Goal: Task Accomplishment & Management: Complete application form

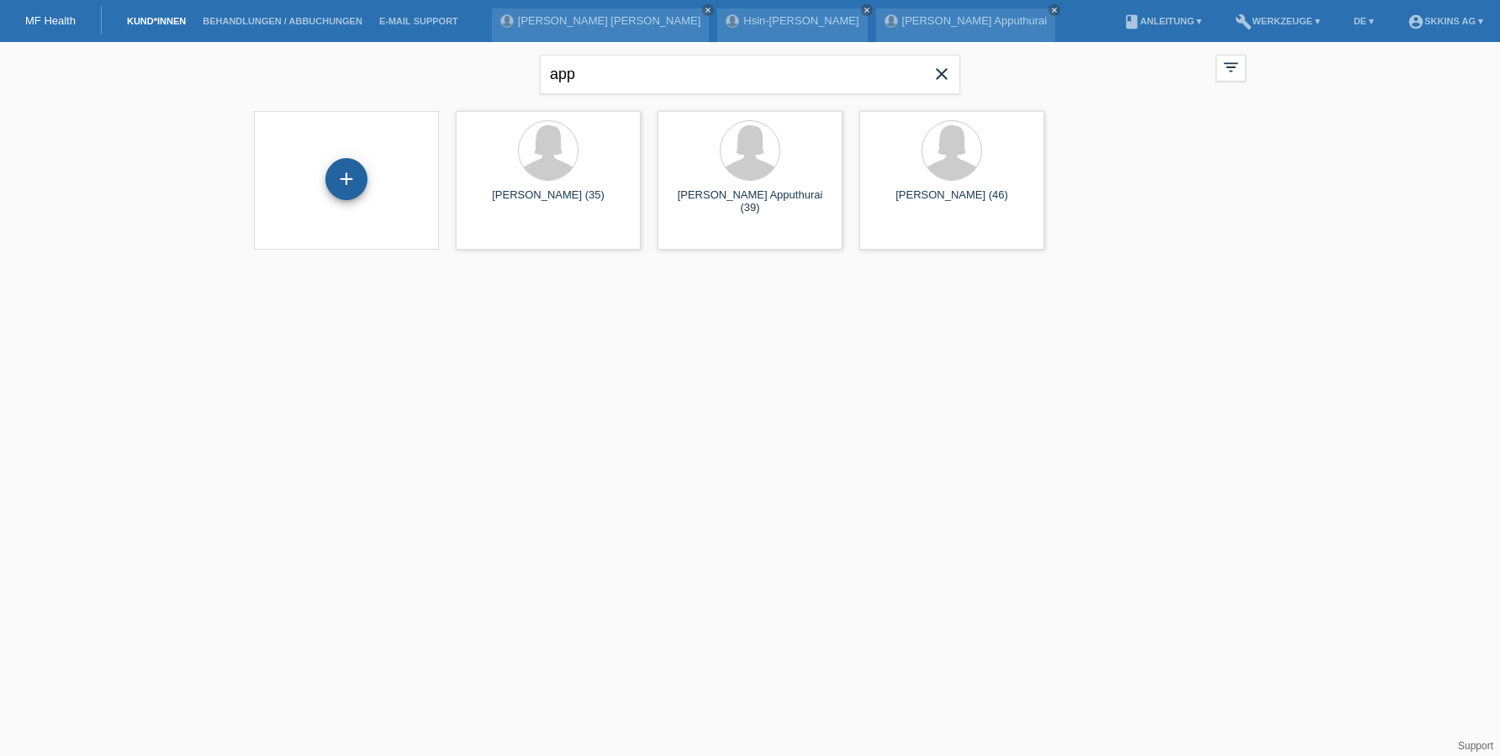
click at [354, 174] on div "+" at bounding box center [346, 179] width 40 height 29
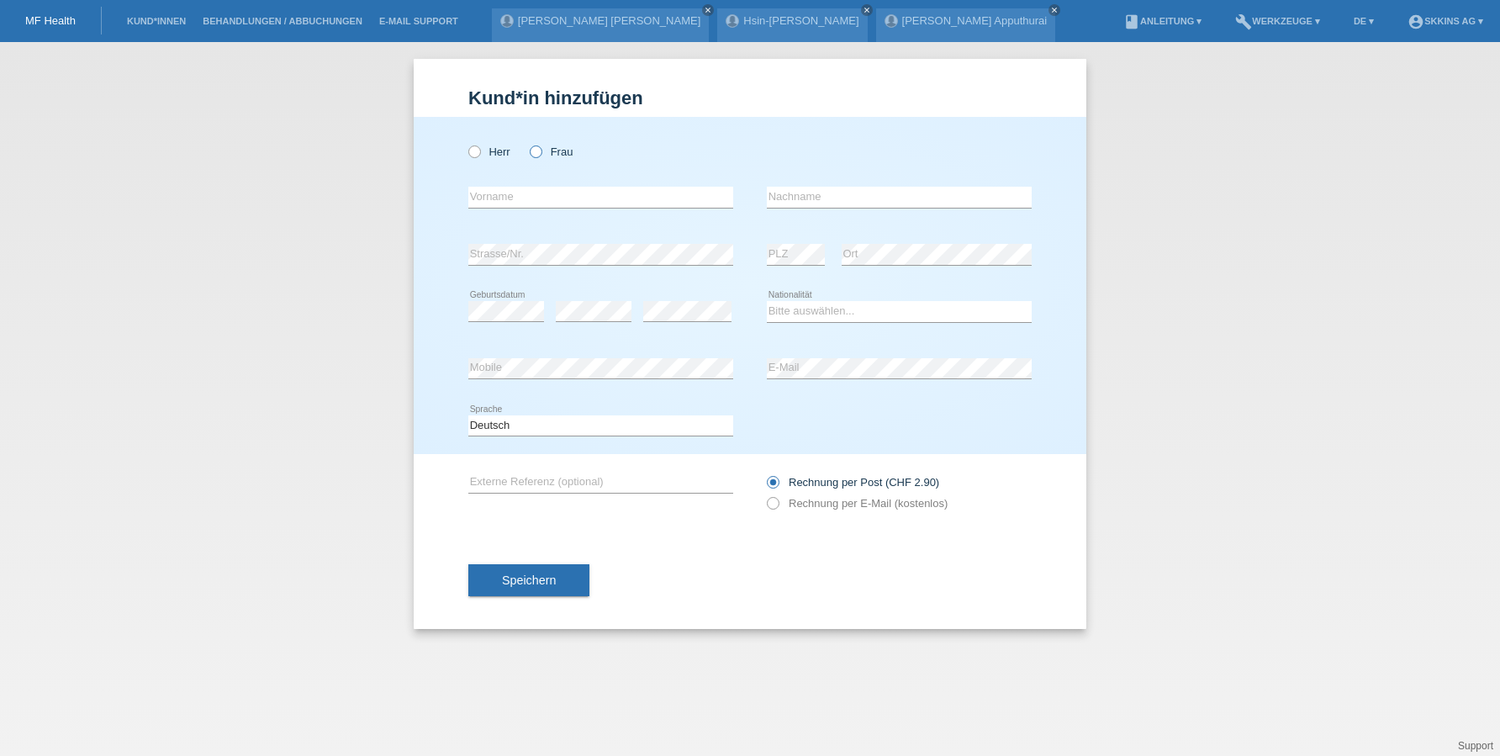
click at [527, 143] on icon at bounding box center [527, 143] width 0 height 0
click at [541, 155] on input "Frau" at bounding box center [535, 150] width 11 height 11
radio input "true"
type input "A"
type input "Damla"
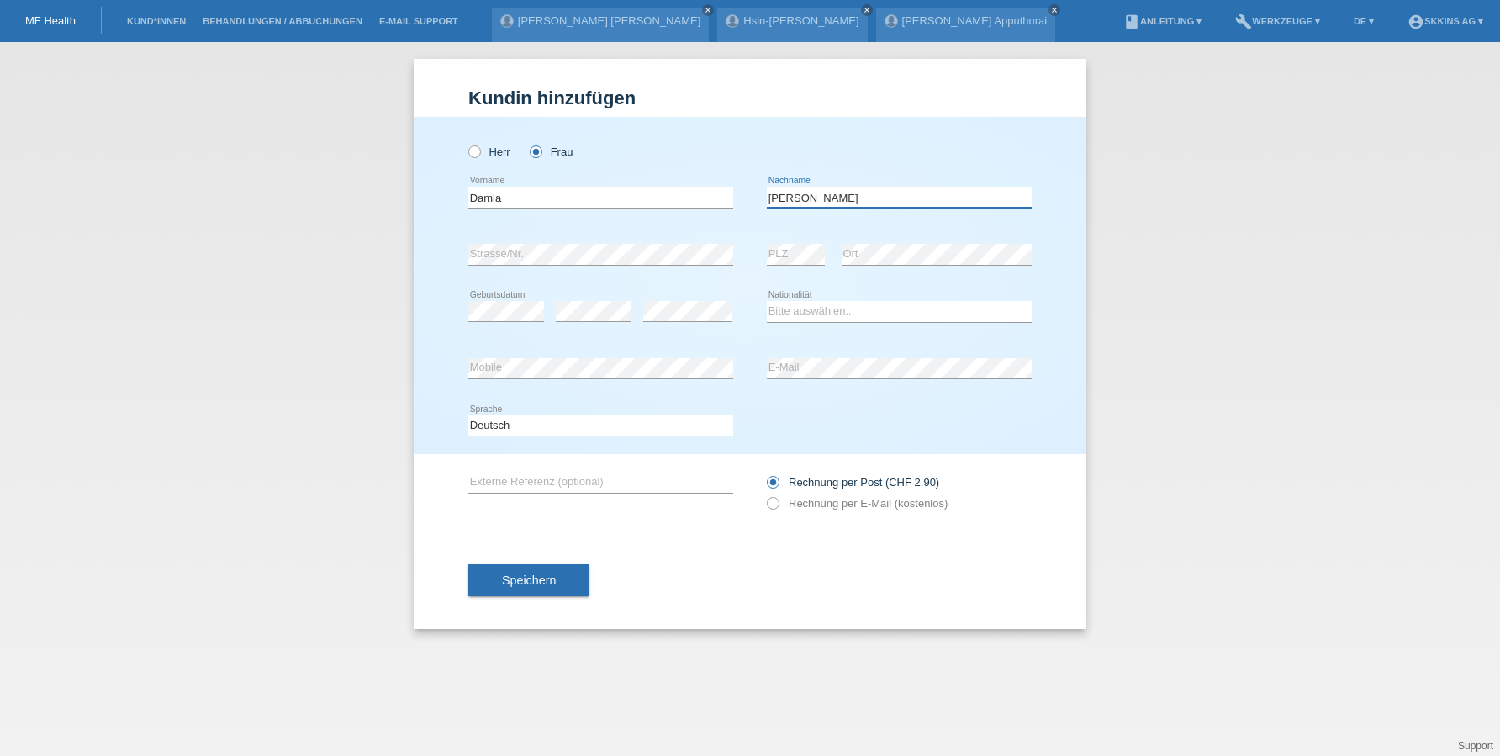
type input "[PERSON_NAME]"
select select "CH"
click at [764, 494] on icon at bounding box center [764, 494] width 0 height 0
click at [560, 588] on button "Speichern" at bounding box center [528, 580] width 121 height 32
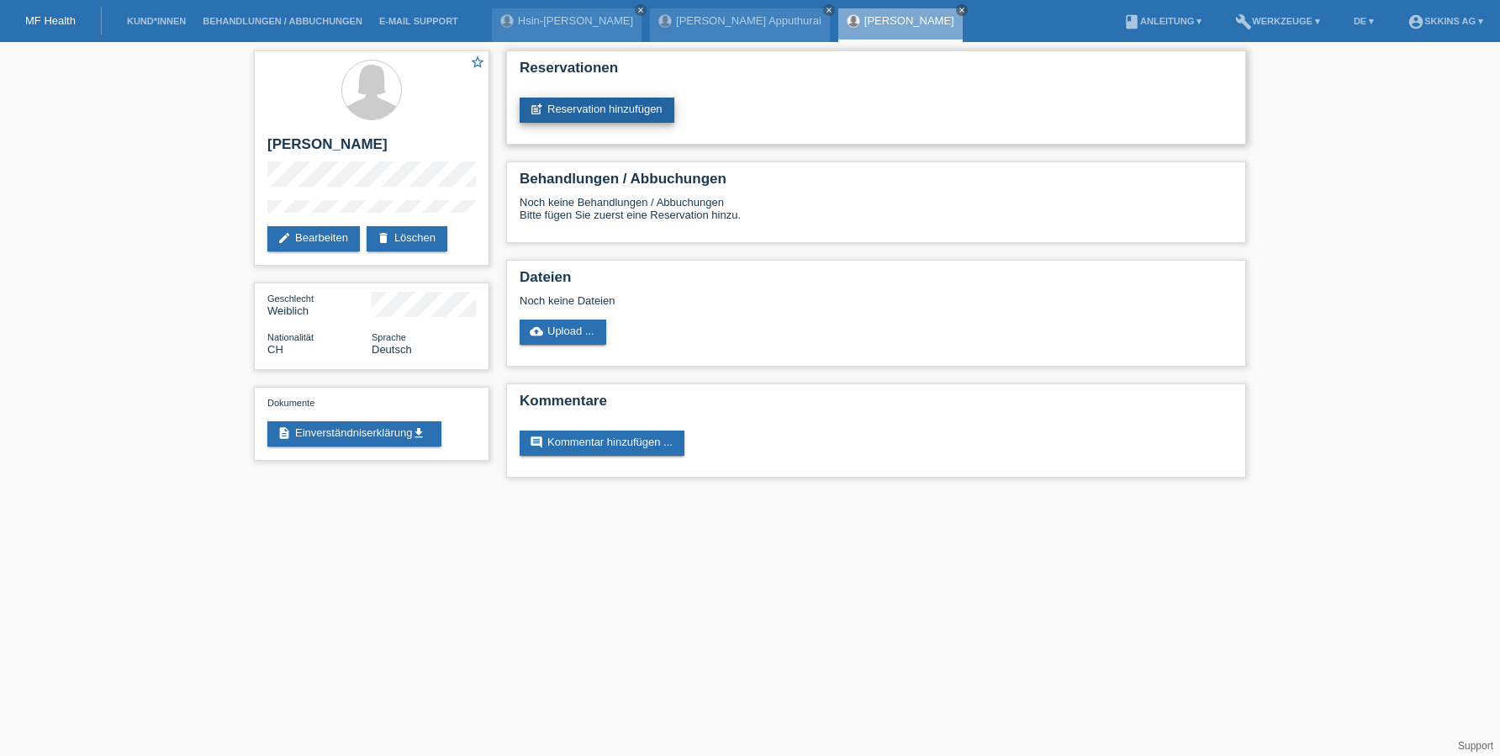
click at [572, 103] on link "post_add Reservation hinzufügen" at bounding box center [597, 110] width 155 height 25
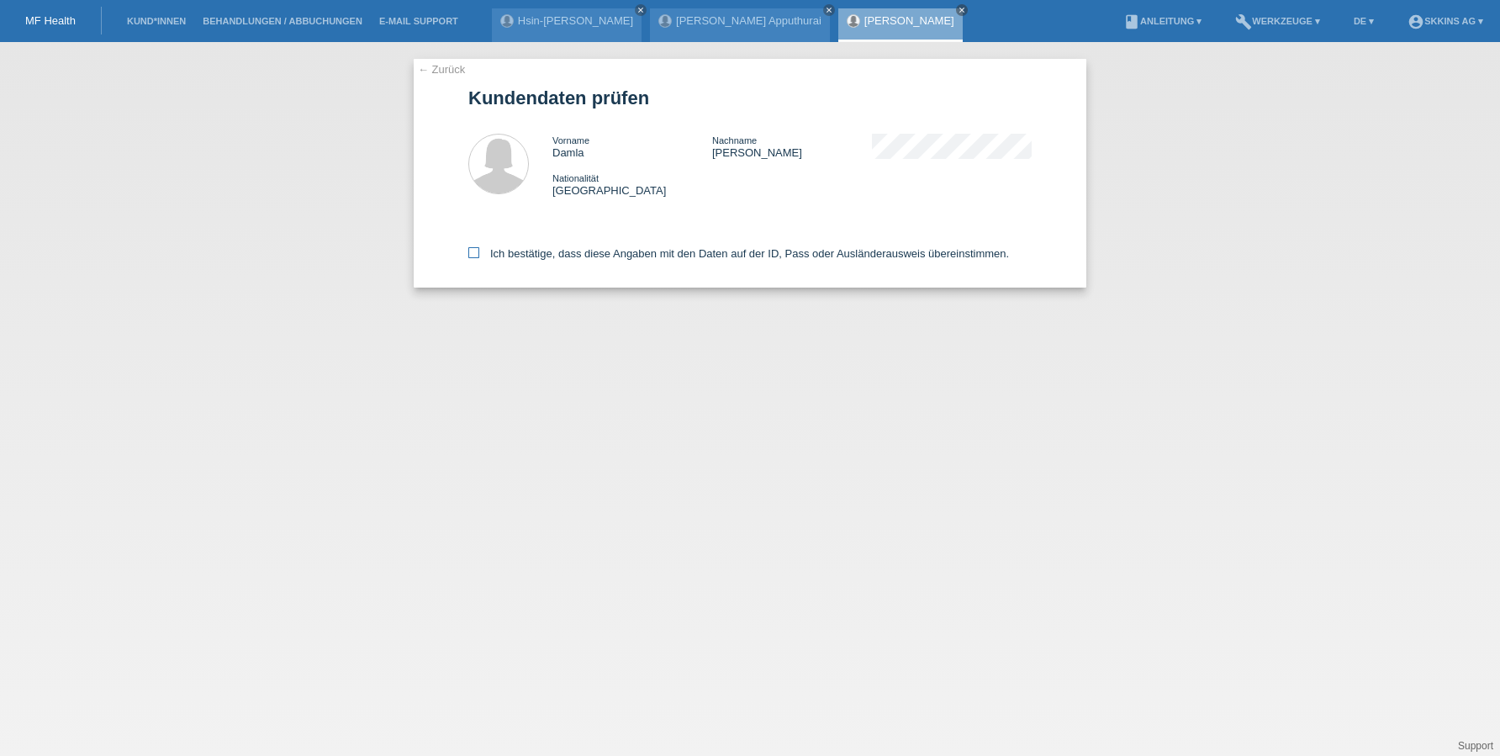
click at [474, 254] on icon at bounding box center [473, 252] width 11 height 11
click at [474, 254] on input "Ich bestätige, dass diese Angaben mit den Daten auf der ID, Pass oder Ausländer…" at bounding box center [473, 252] width 11 height 11
checkbox input "true"
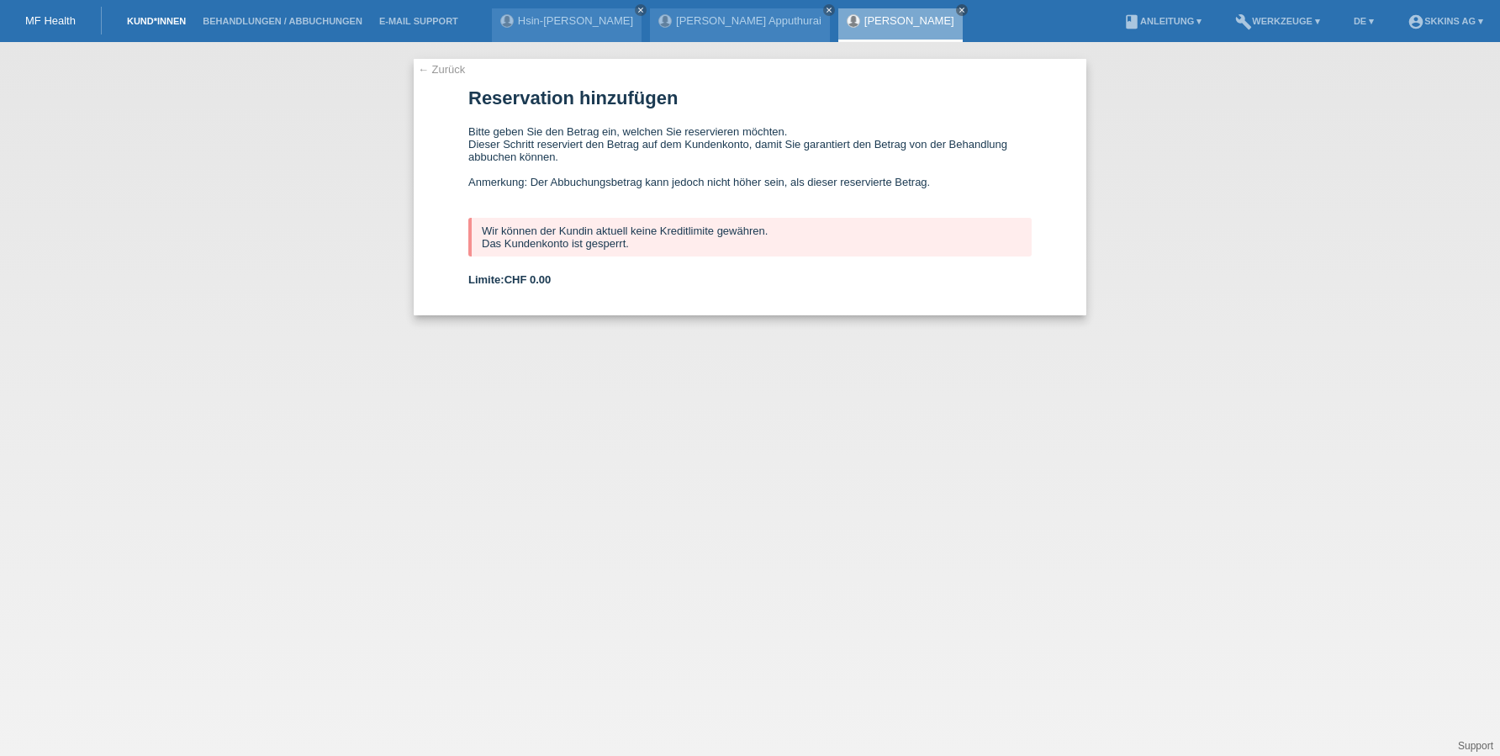
click at [139, 19] on link "Kund*innen" at bounding box center [157, 21] width 76 height 10
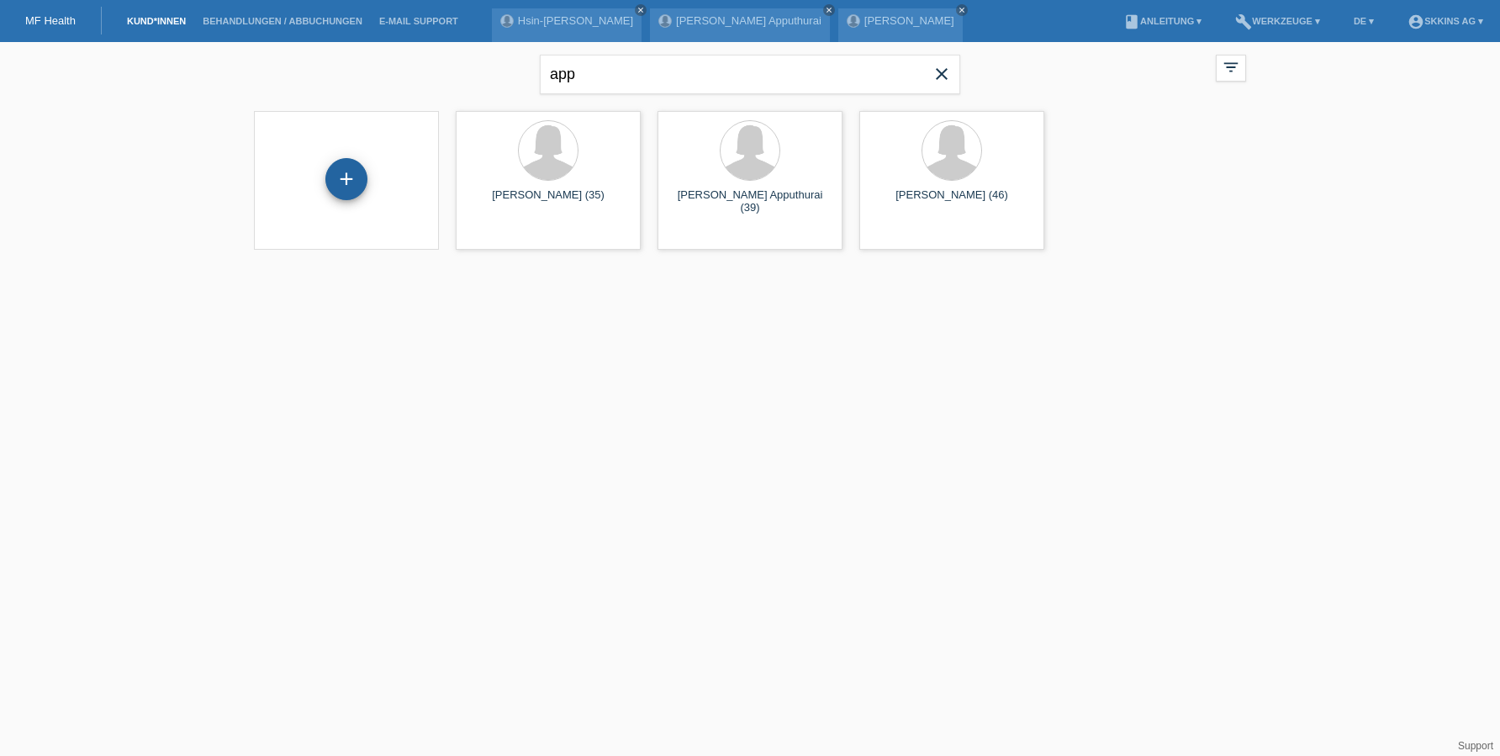
click at [350, 176] on div "+" at bounding box center [346, 179] width 40 height 29
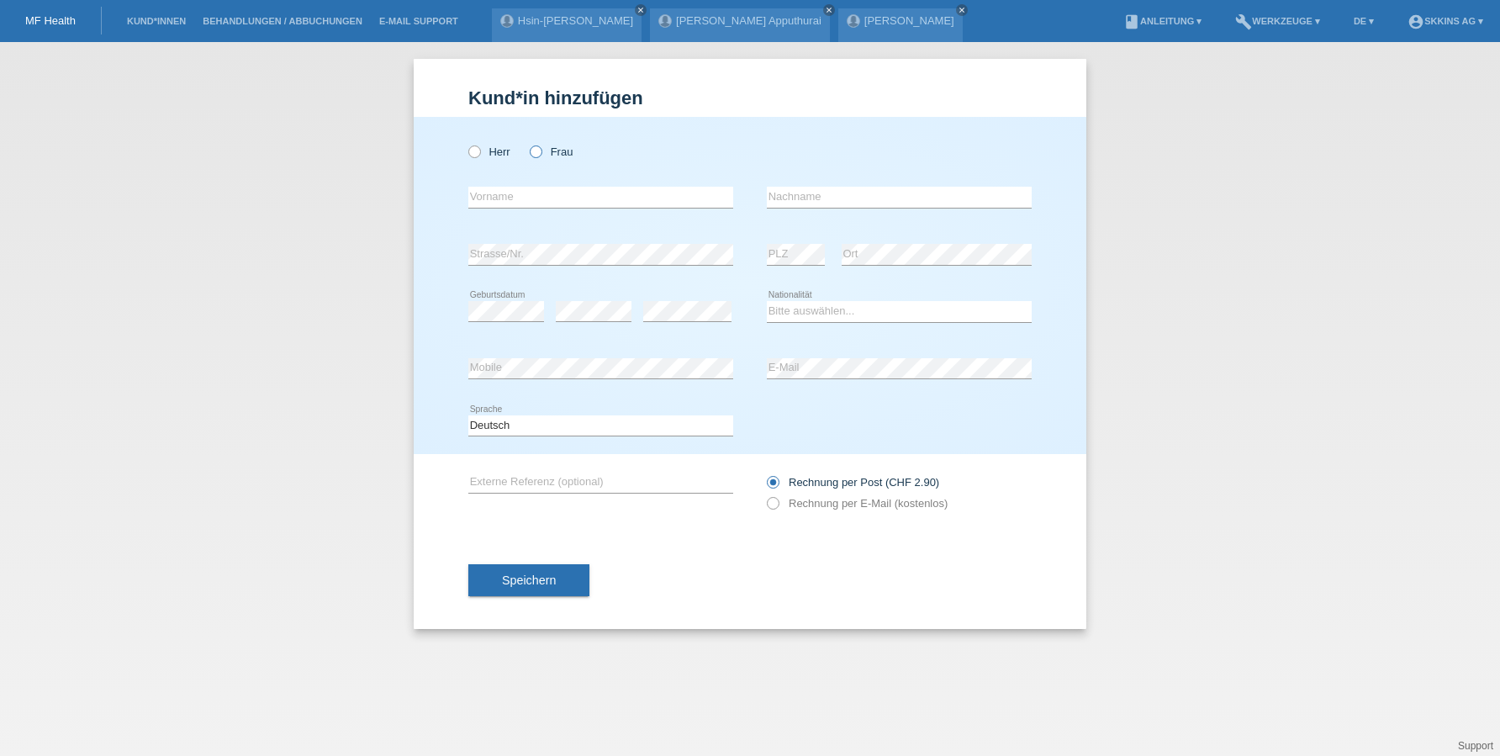
click at [527, 143] on icon at bounding box center [527, 143] width 0 height 0
click at [539, 153] on input "Frau" at bounding box center [535, 150] width 11 height 11
radio input "true"
type input "[PERSON_NAME]"
type input "Gezhey"
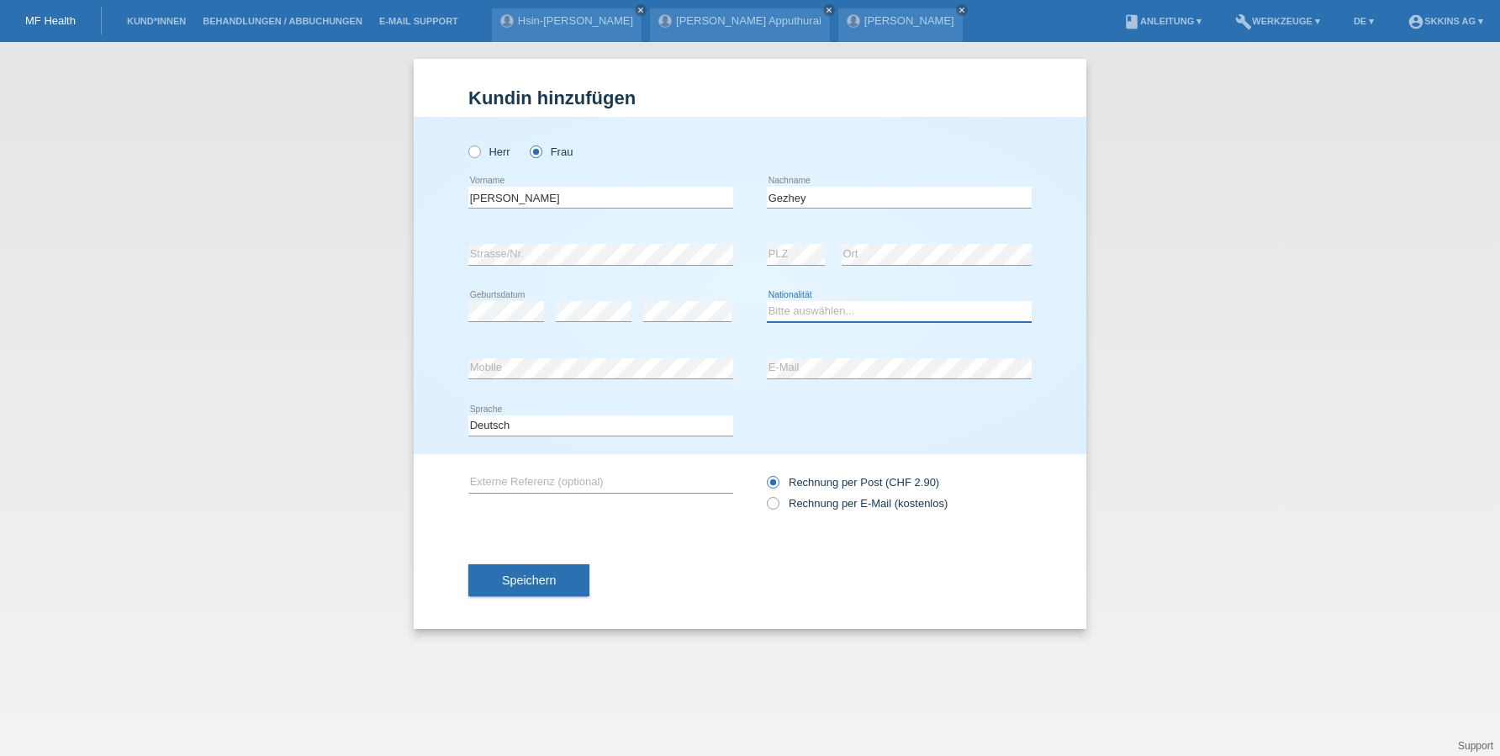
select select "ER"
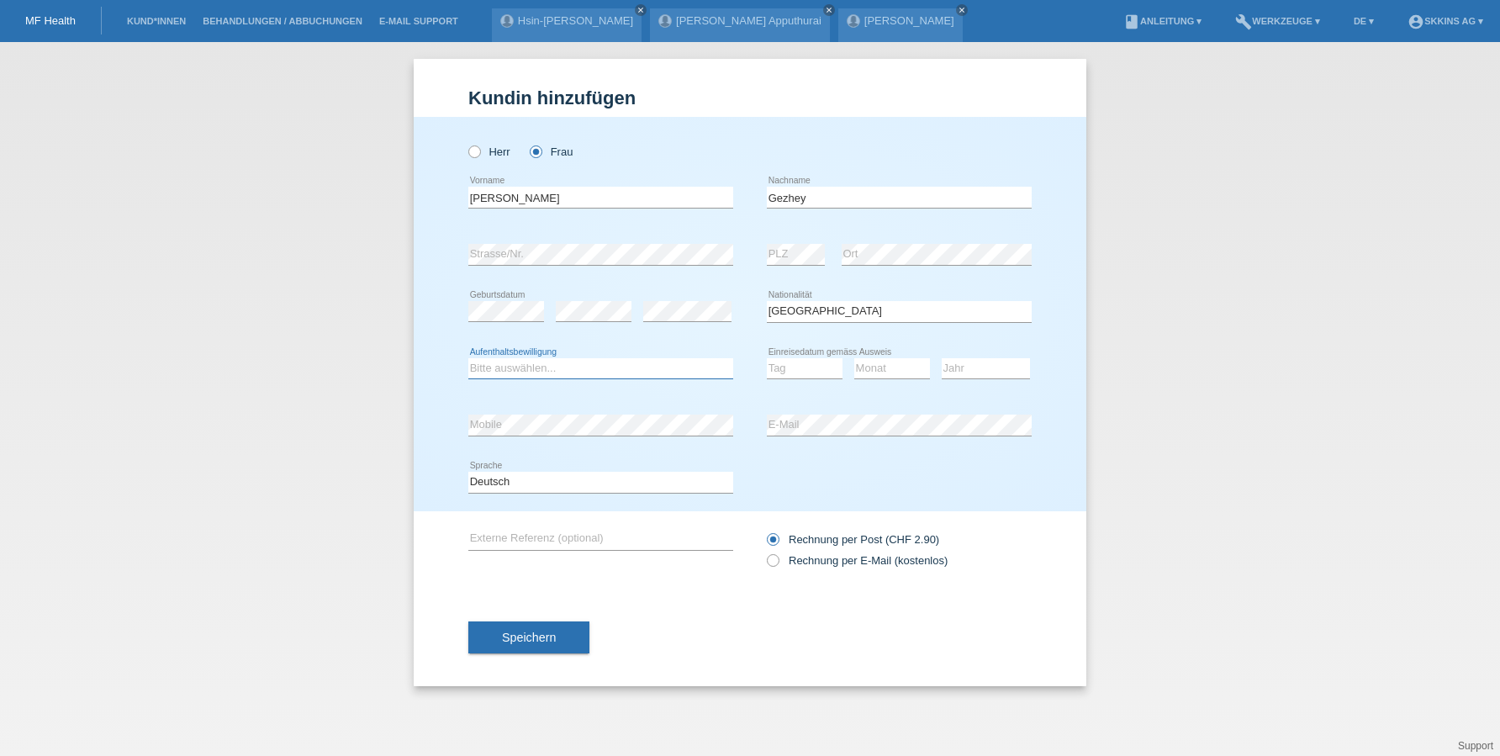
select select "C"
select select "26"
select select "10"
select select "2008"
click at [764, 552] on icon at bounding box center [764, 552] width 0 height 0
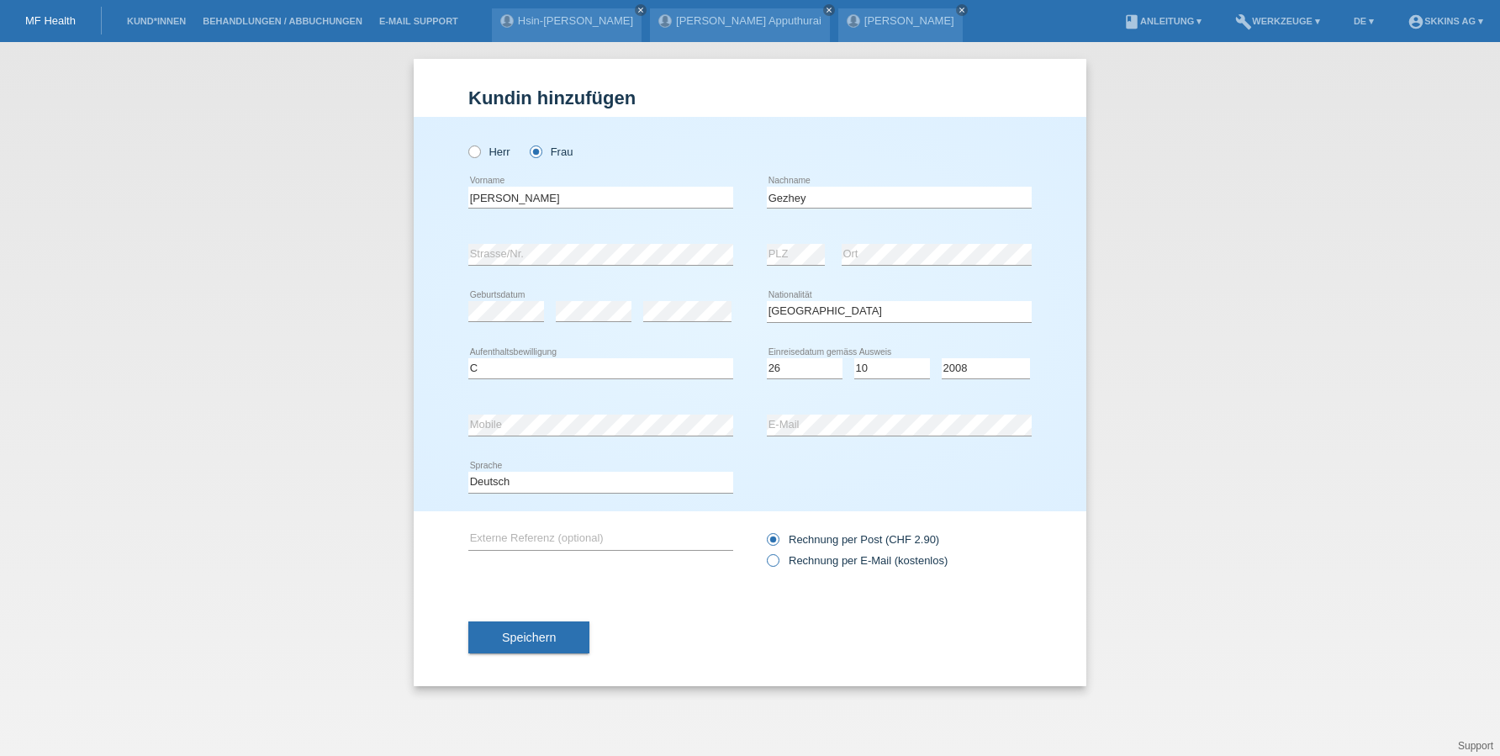
click at [774, 554] on input "Rechnung per E-Mail (kostenlos)" at bounding box center [772, 564] width 11 height 21
radio input "true"
click at [531, 631] on span "Speichern" at bounding box center [529, 637] width 54 height 13
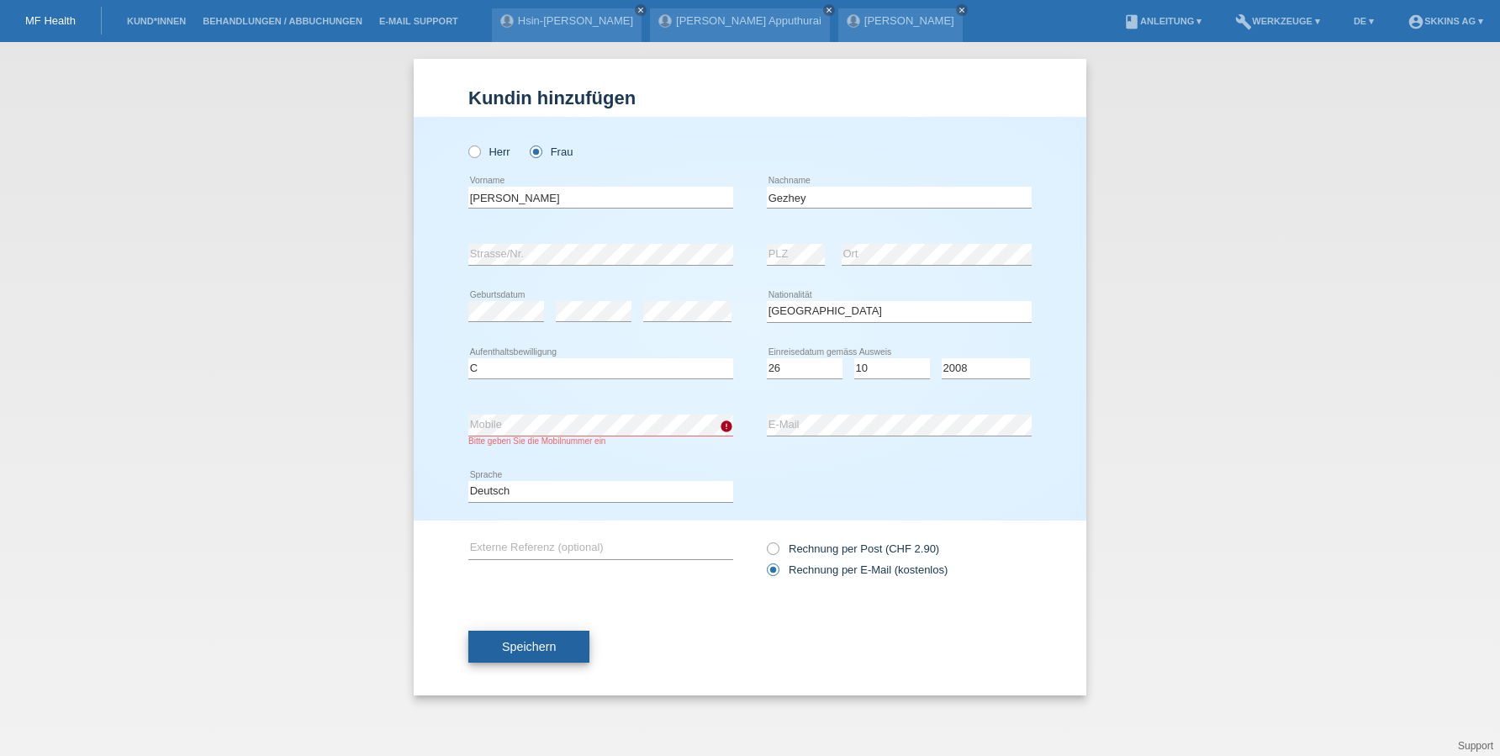
click at [541, 650] on span "Speichern" at bounding box center [529, 646] width 54 height 13
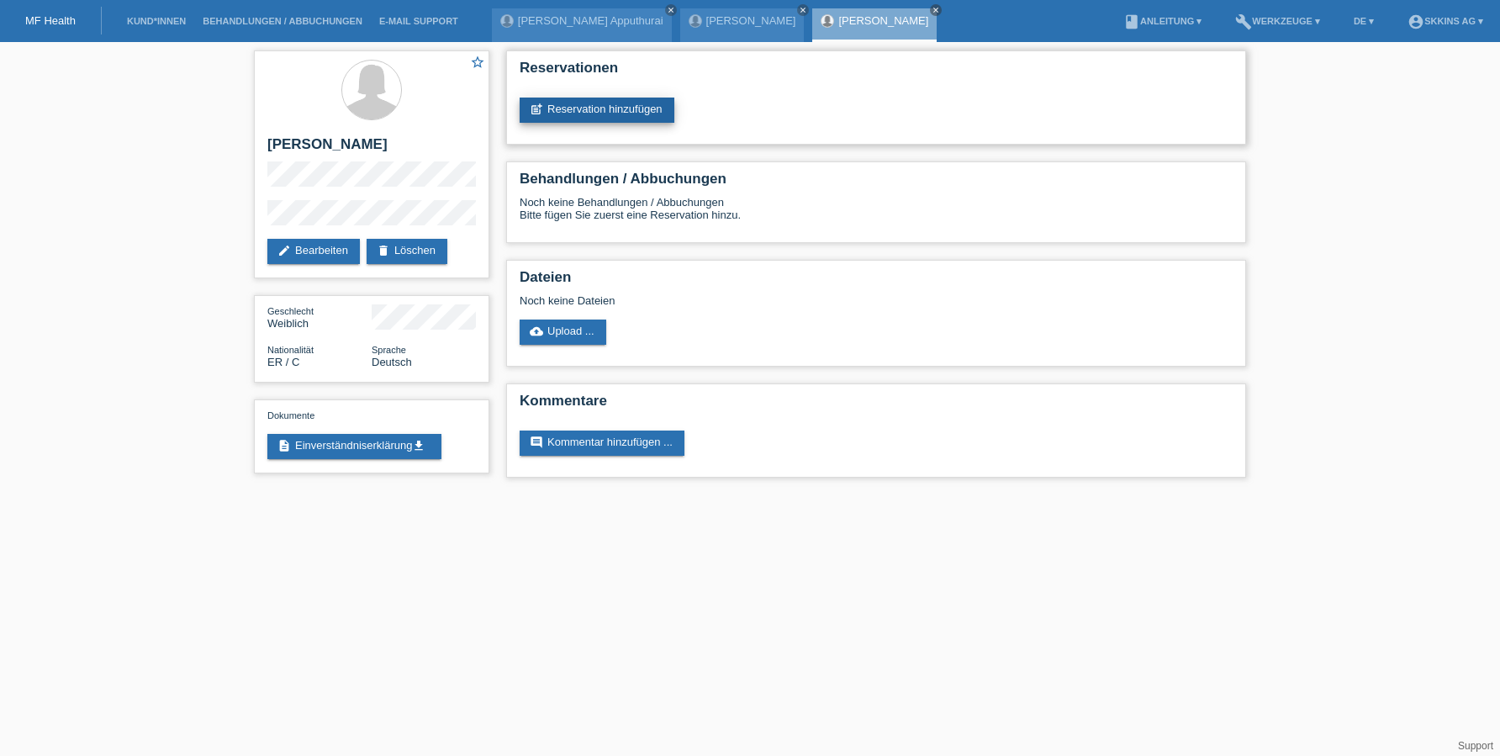
click at [648, 109] on link "post_add Reservation hinzufügen" at bounding box center [597, 110] width 155 height 25
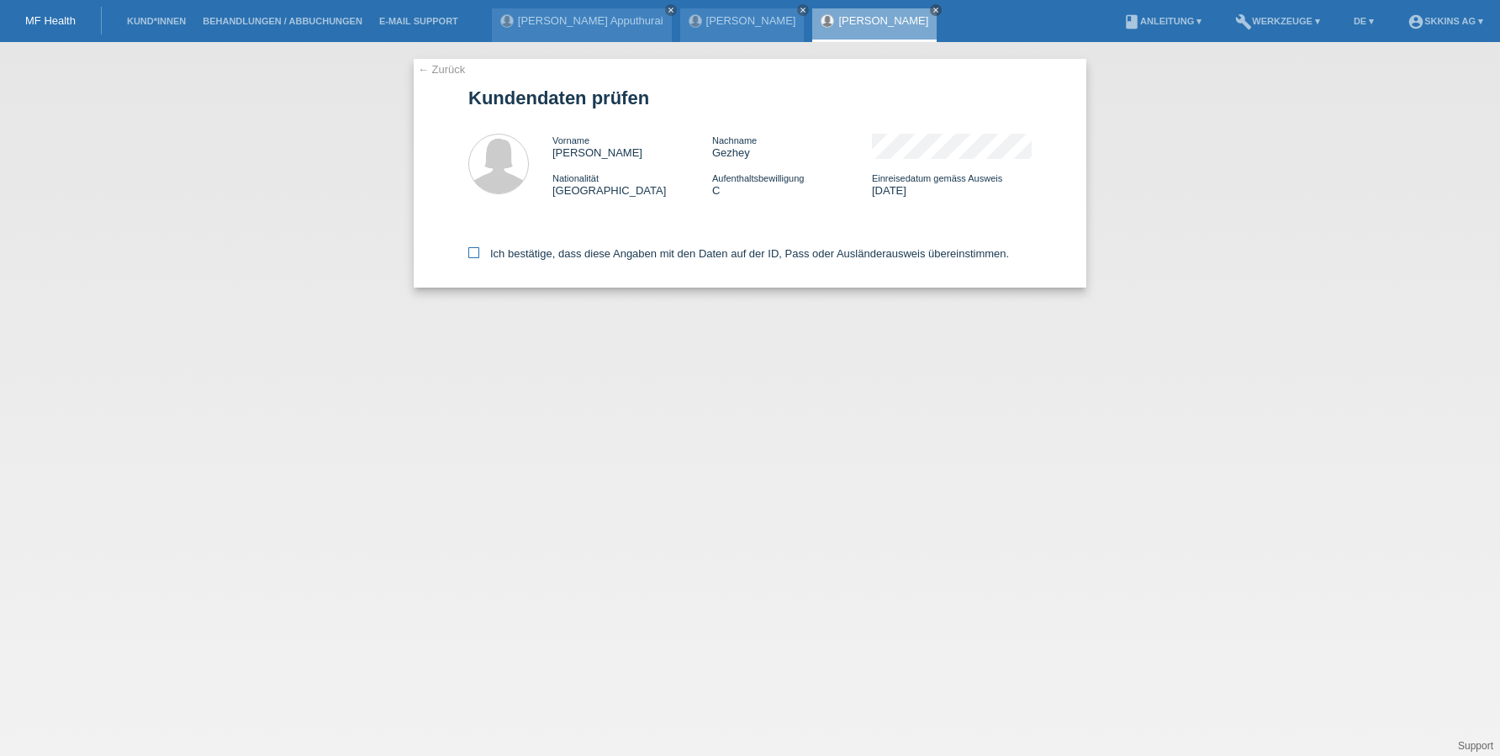
click at [473, 254] on icon at bounding box center [473, 252] width 11 height 11
click at [473, 254] on input "Ich bestätige, dass diese Angaben mit den Daten auf der ID, Pass oder Ausländer…" at bounding box center [473, 252] width 11 height 11
checkbox input "true"
